Goal: Task Accomplishment & Management: Manage account settings

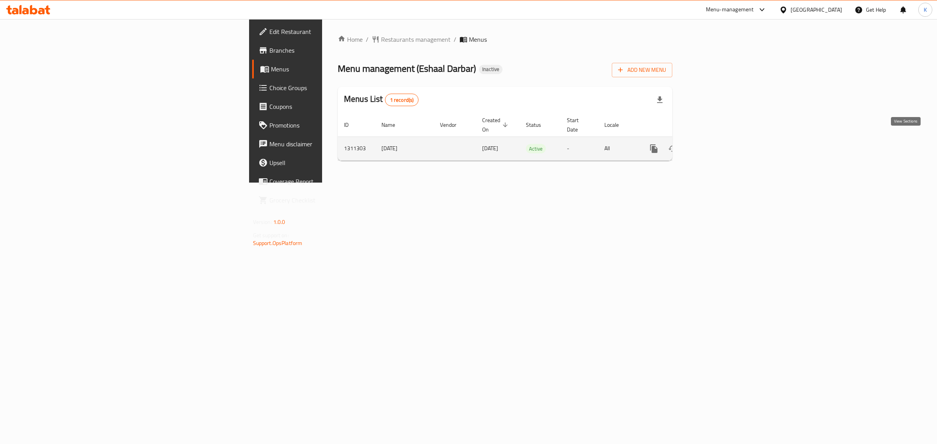
click at [715, 144] on icon "enhanced table" at bounding box center [709, 148] width 9 height 9
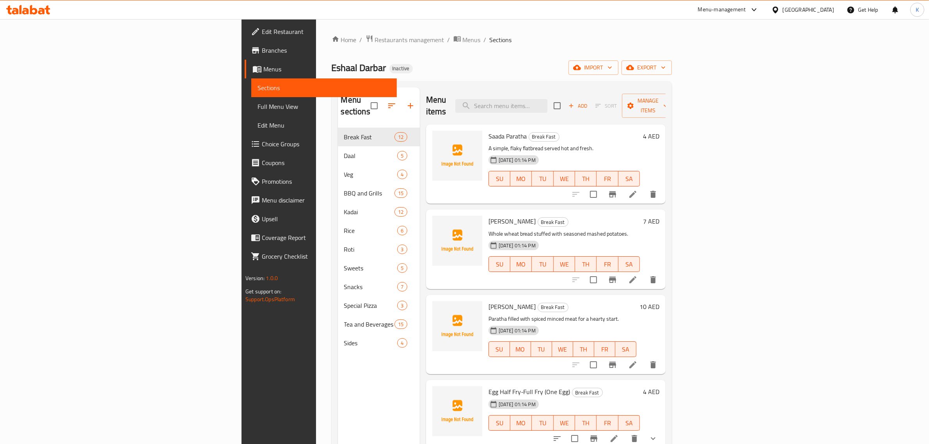
click at [672, 59] on div "Home / Restaurants management / Menus / Sections Eshaal Darbar Inactive import …" at bounding box center [502, 286] width 340 height 503
click at [612, 71] on span "import" at bounding box center [593, 68] width 37 height 10
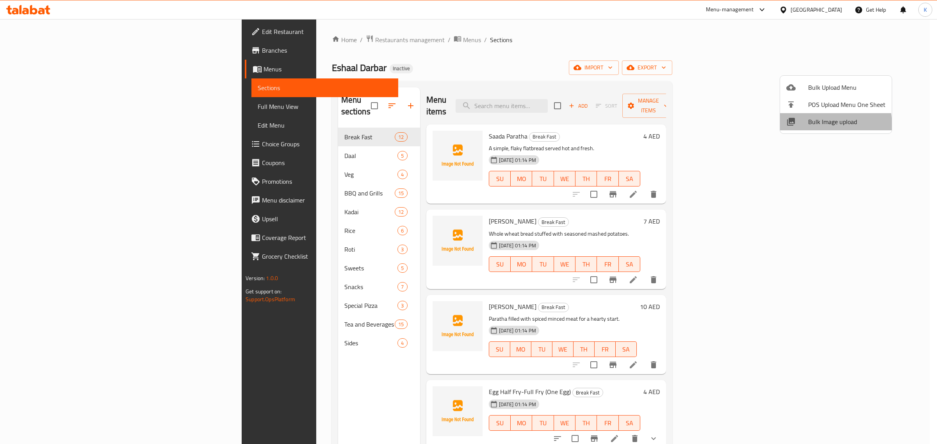
click at [801, 126] on div at bounding box center [797, 121] width 22 height 9
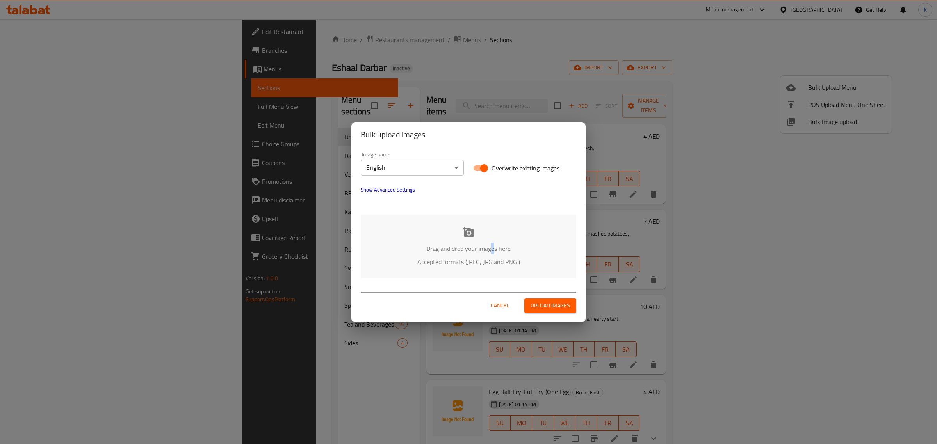
click at [492, 245] on p "Drag and drop your images here" at bounding box center [468, 248] width 192 height 9
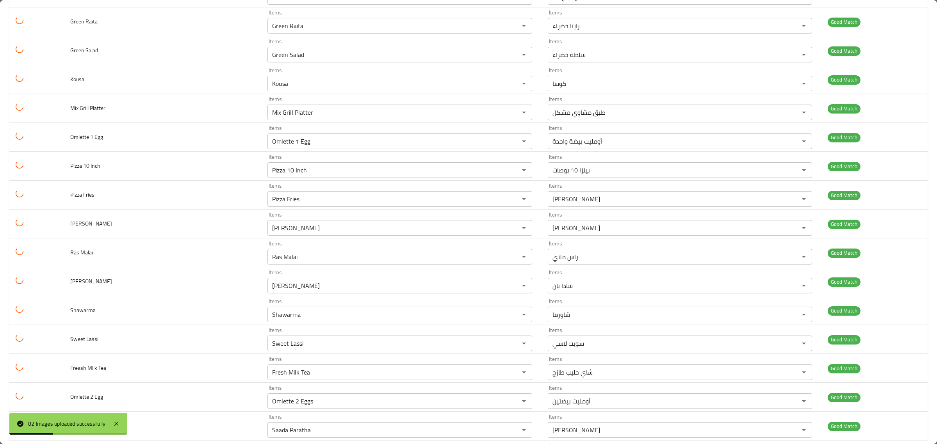
scroll to position [2066, 0]
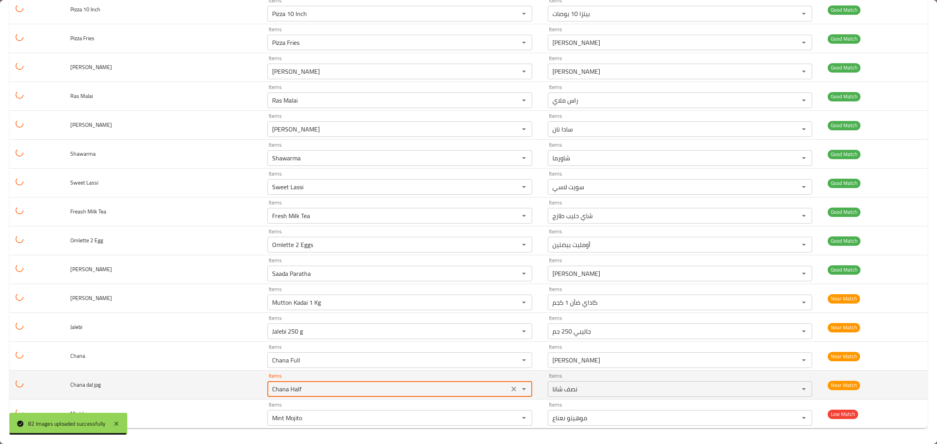
drag, startPoint x: 299, startPoint y: 388, endPoint x: 275, endPoint y: 394, distance: 24.5
click at [275, 394] on jpg "Chana Half" at bounding box center [388, 389] width 237 height 11
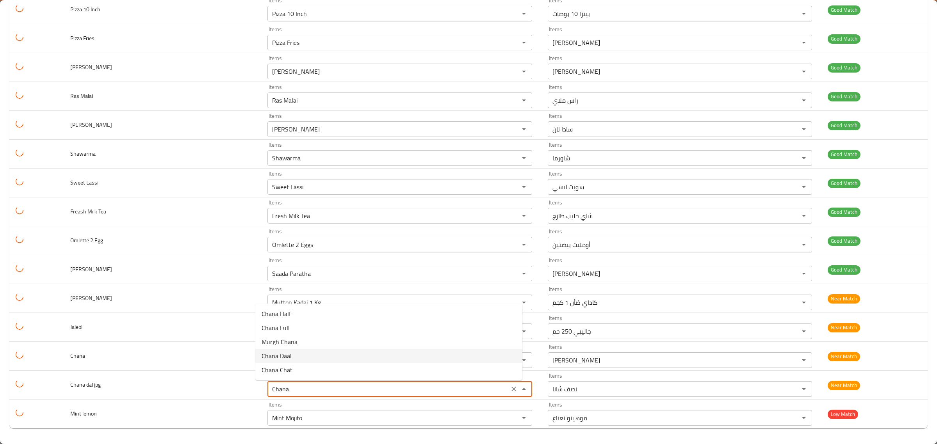
click at [287, 356] on span "Chana Daal" at bounding box center [277, 355] width 30 height 9
type jpg "Chana Daal"
type jpg-ar "[PERSON_NAME]"
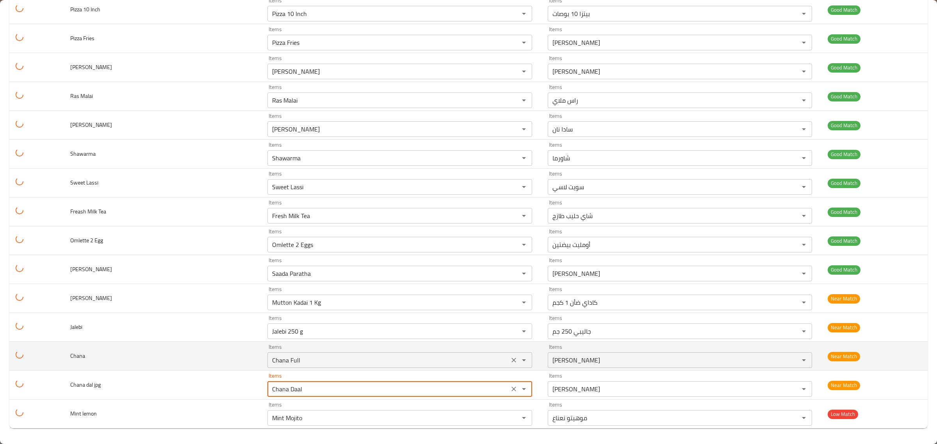
type jpg "Chana Daal"
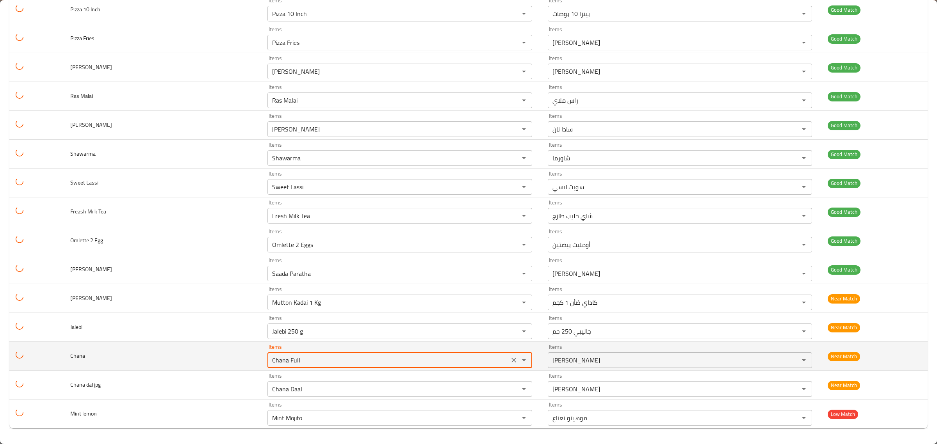
click at [292, 360] on input "Chana Full" at bounding box center [388, 360] width 237 height 11
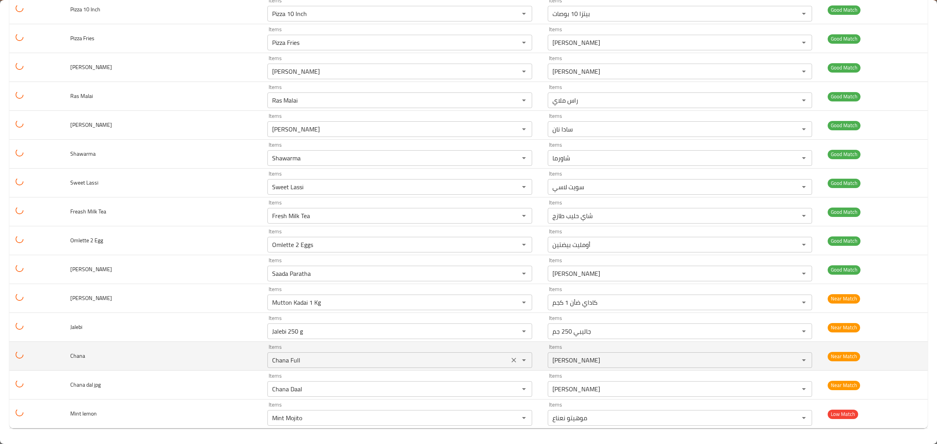
scroll to position [399, 0]
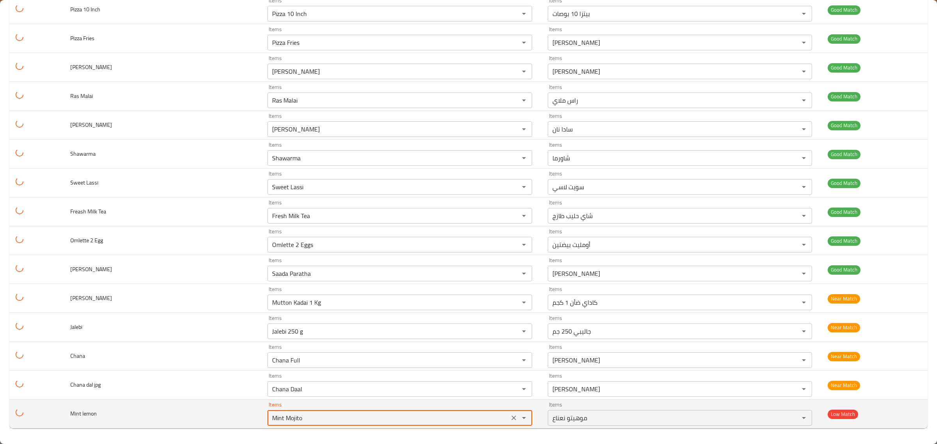
drag, startPoint x: 299, startPoint y: 418, endPoint x: 272, endPoint y: 424, distance: 28.3
click at [272, 424] on div "Mint Mojito Items" at bounding box center [399, 418] width 264 height 16
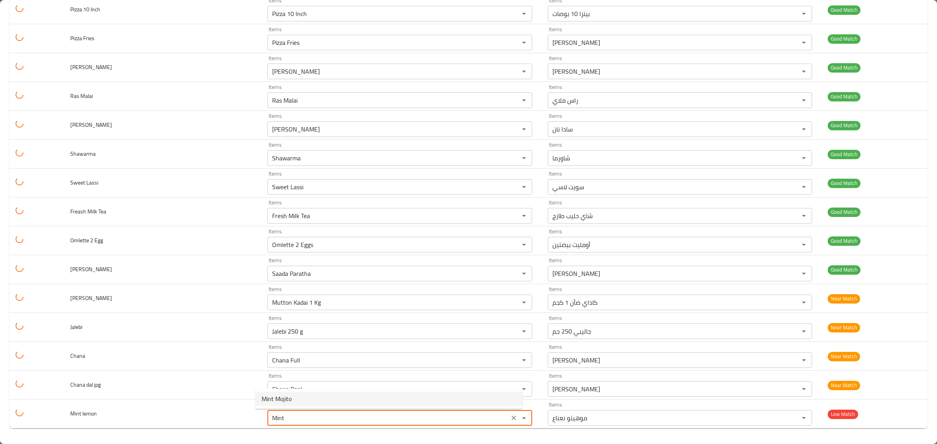
click at [287, 397] on span "Mint Mojito" at bounding box center [277, 398] width 30 height 9
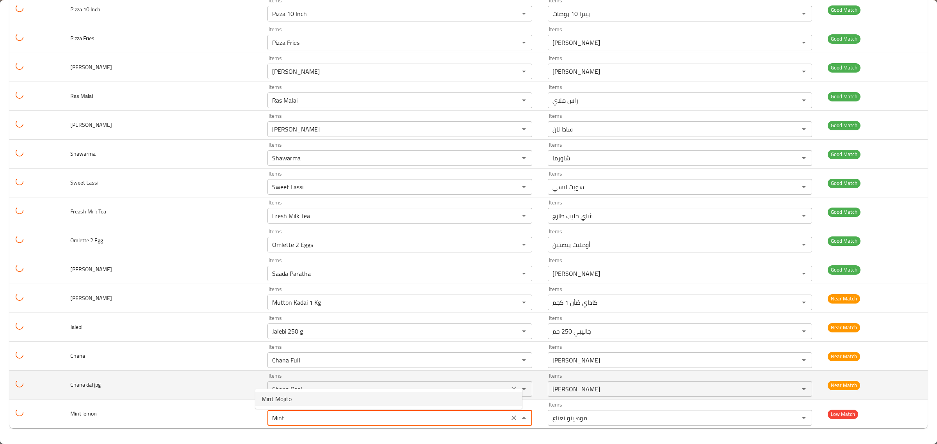
type lemon "Mint Mojito"
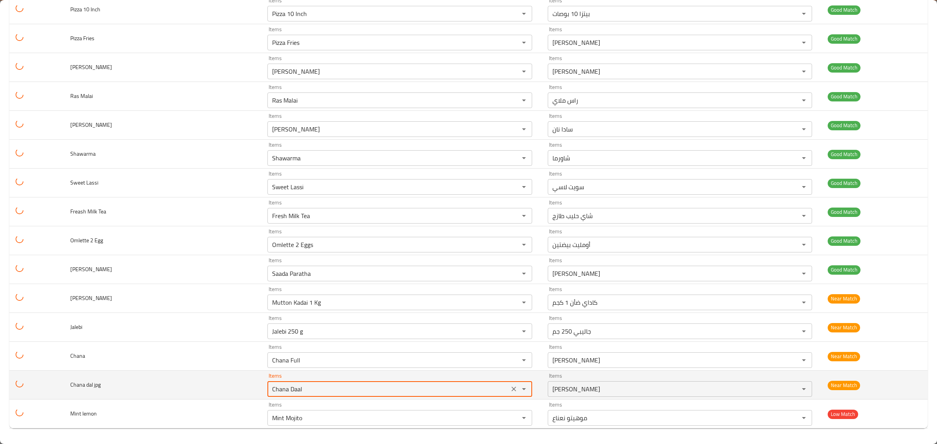
drag, startPoint x: 311, startPoint y: 393, endPoint x: 178, endPoint y: 383, distance: 133.5
click at [178, 383] on tr "Chana dal jpg Items Chana Daal Items Items شانا دال Items Near Match" at bounding box center [468, 385] width 918 height 29
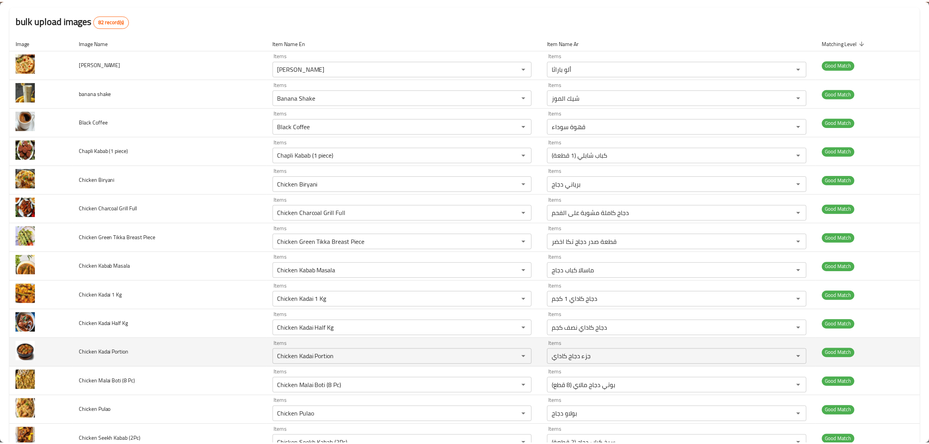
scroll to position [0, 0]
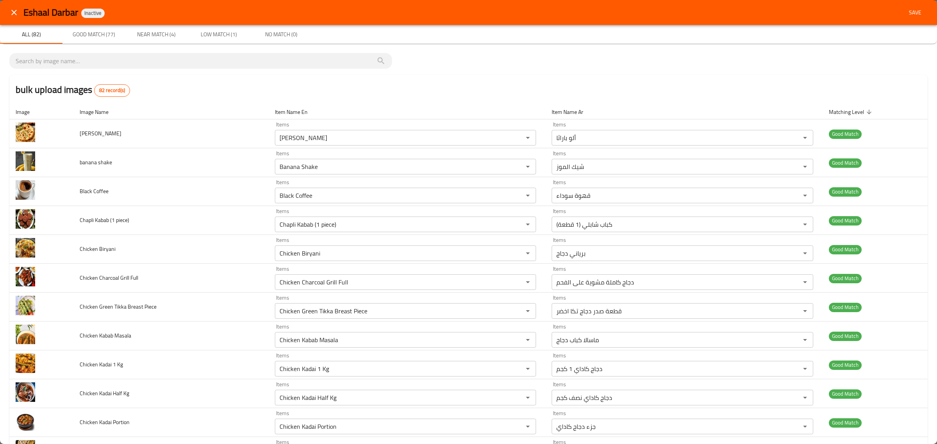
click at [906, 5] on button "Save" at bounding box center [915, 12] width 25 height 14
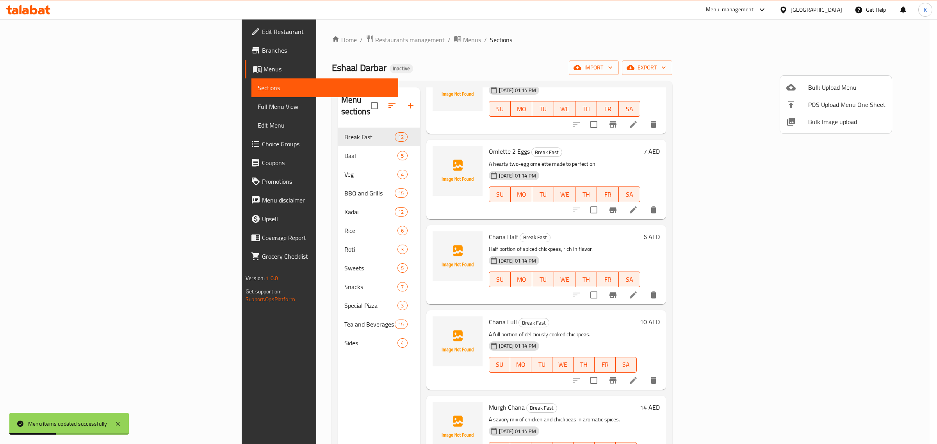
click at [77, 108] on div at bounding box center [468, 222] width 937 height 444
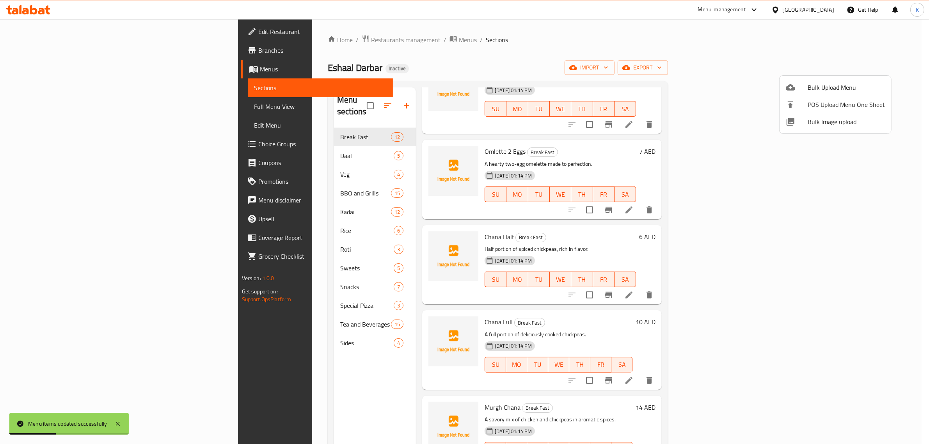
click at [254, 108] on span "Full Menu View" at bounding box center [320, 106] width 133 height 9
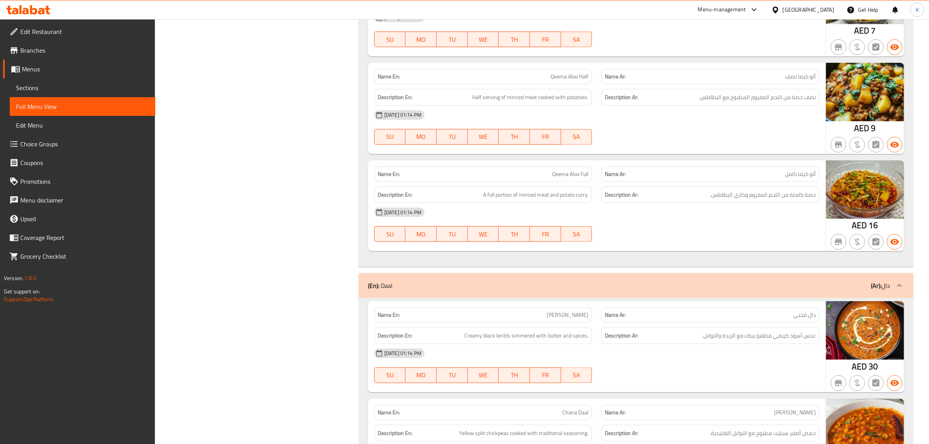
scroll to position [792, 0]
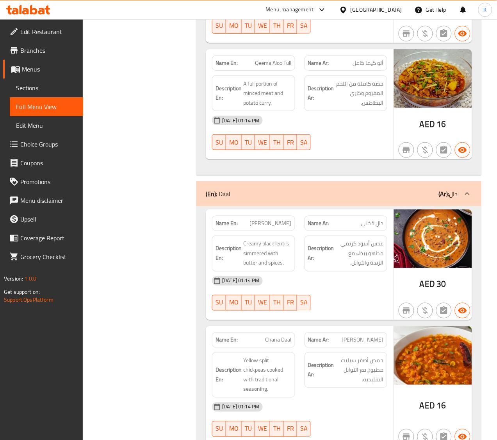
scroll to position [1757, 0]
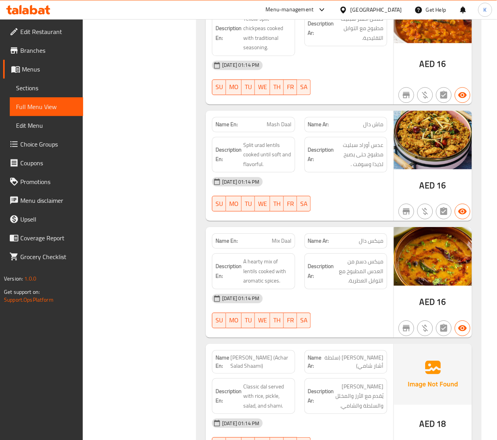
click at [364, 326] on div "12-09-2025 01:14 PM SU MO TU WE TH FR SA" at bounding box center [299, 311] width 185 height 44
click at [20, 88] on span "Sections" at bounding box center [46, 87] width 61 height 9
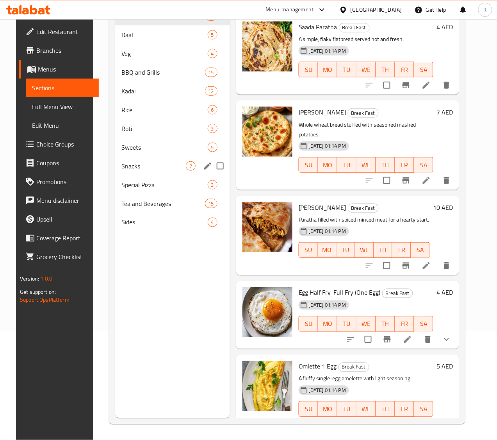
scroll to position [110, 0]
click at [121, 39] on span "Daal" at bounding box center [153, 34] width 64 height 9
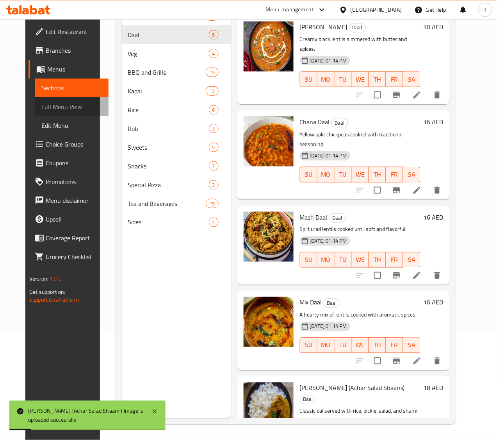
click at [46, 108] on span "Full Menu View" at bounding box center [71, 106] width 61 height 9
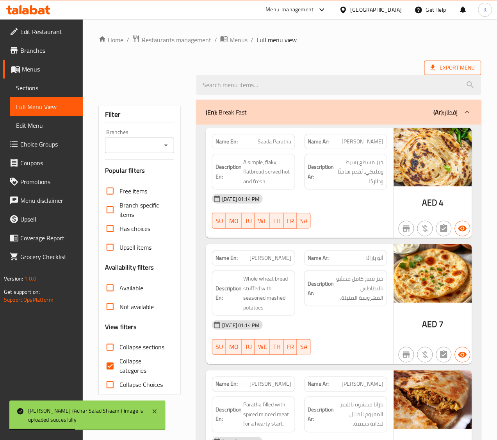
click at [440, 69] on span "Export Menu" at bounding box center [453, 68] width 45 height 10
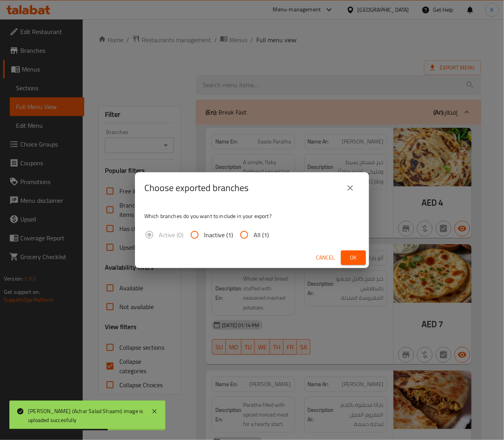
click at [259, 235] on span "All (1)" at bounding box center [261, 234] width 15 height 9
click at [254, 235] on input "All (1)" at bounding box center [244, 234] width 19 height 19
radio input "true"
click at [360, 256] on button "Ok" at bounding box center [353, 257] width 25 height 14
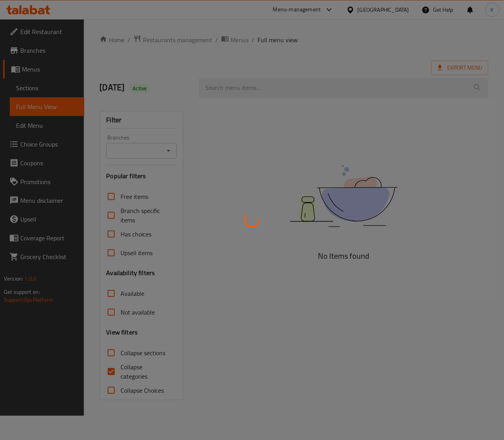
drag, startPoint x: 325, startPoint y: 169, endPoint x: 293, endPoint y: 125, distance: 54.4
click at [325, 169] on div at bounding box center [252, 220] width 504 height 440
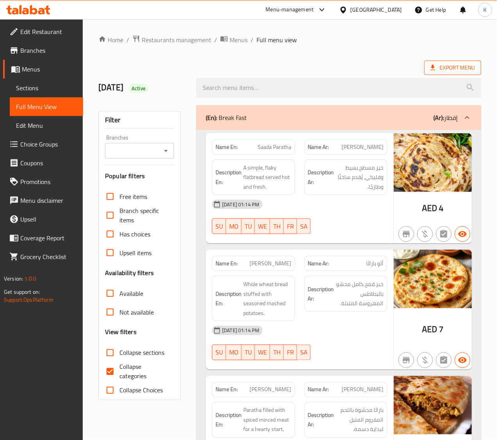
click at [430, 70] on icon at bounding box center [433, 68] width 8 height 8
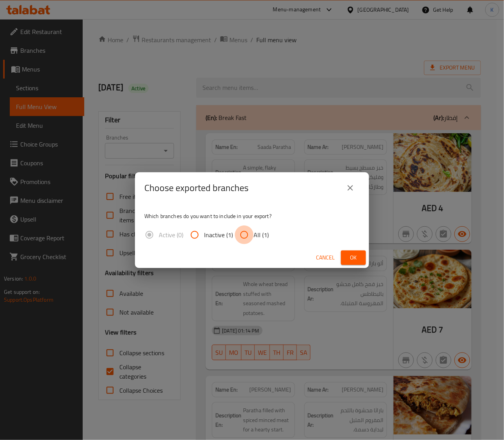
drag, startPoint x: 251, startPoint y: 233, endPoint x: 333, endPoint y: 260, distance: 86.3
click at [251, 234] on input "All (1)" at bounding box center [244, 234] width 19 height 19
radio input "true"
click at [344, 257] on button "Ok" at bounding box center [353, 257] width 25 height 14
